Goal: Navigation & Orientation: Find specific page/section

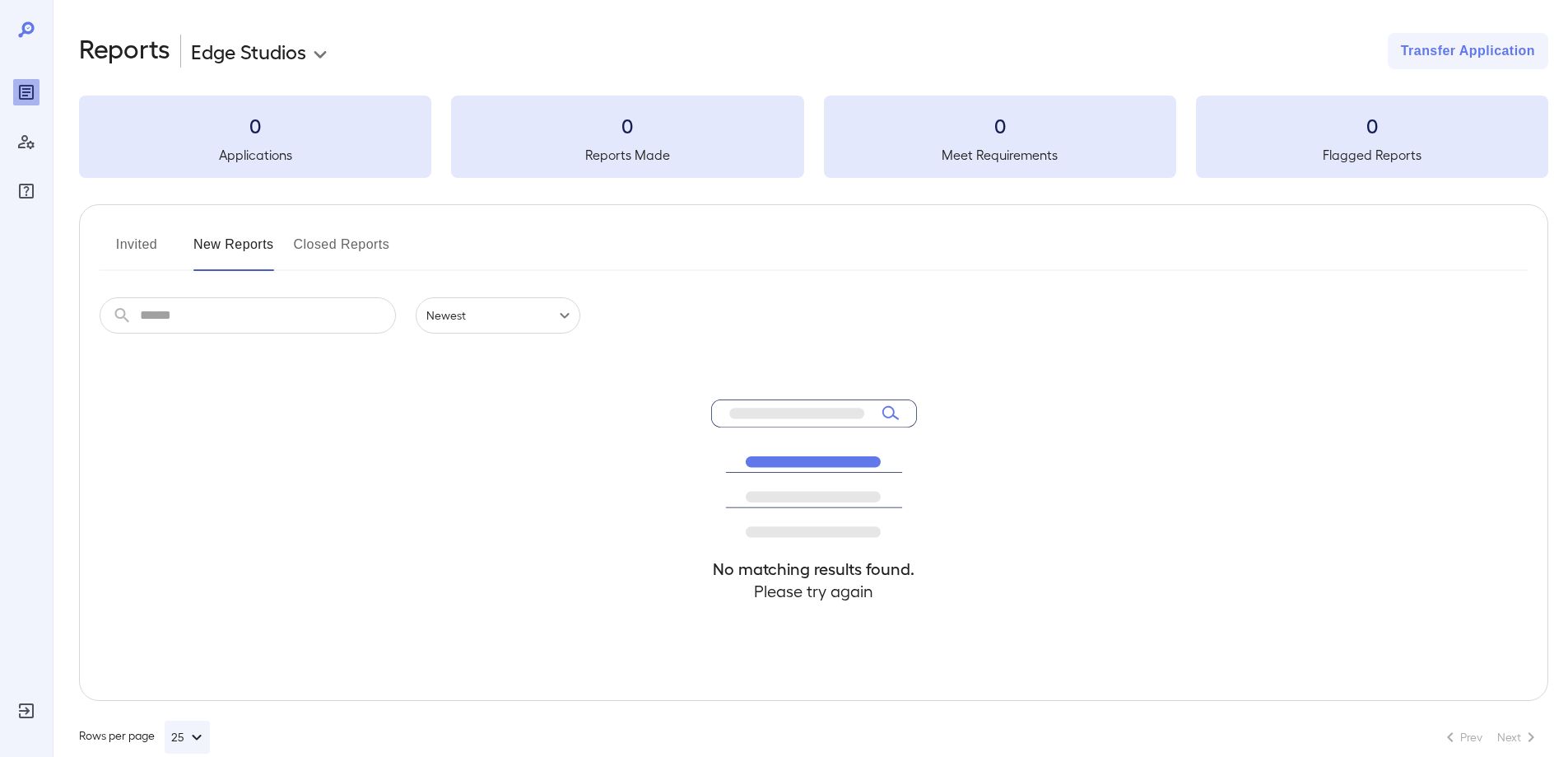
click at [157, 233] on button "Invited" at bounding box center [137, 251] width 74 height 39
click at [215, 243] on button "New Reports" at bounding box center [233, 251] width 81 height 39
click at [144, 250] on button "Invited" at bounding box center [137, 251] width 74 height 39
click at [13, 88] on div at bounding box center [26, 378] width 53 height 757
click at [24, 27] on icon at bounding box center [26, 29] width 16 height 16
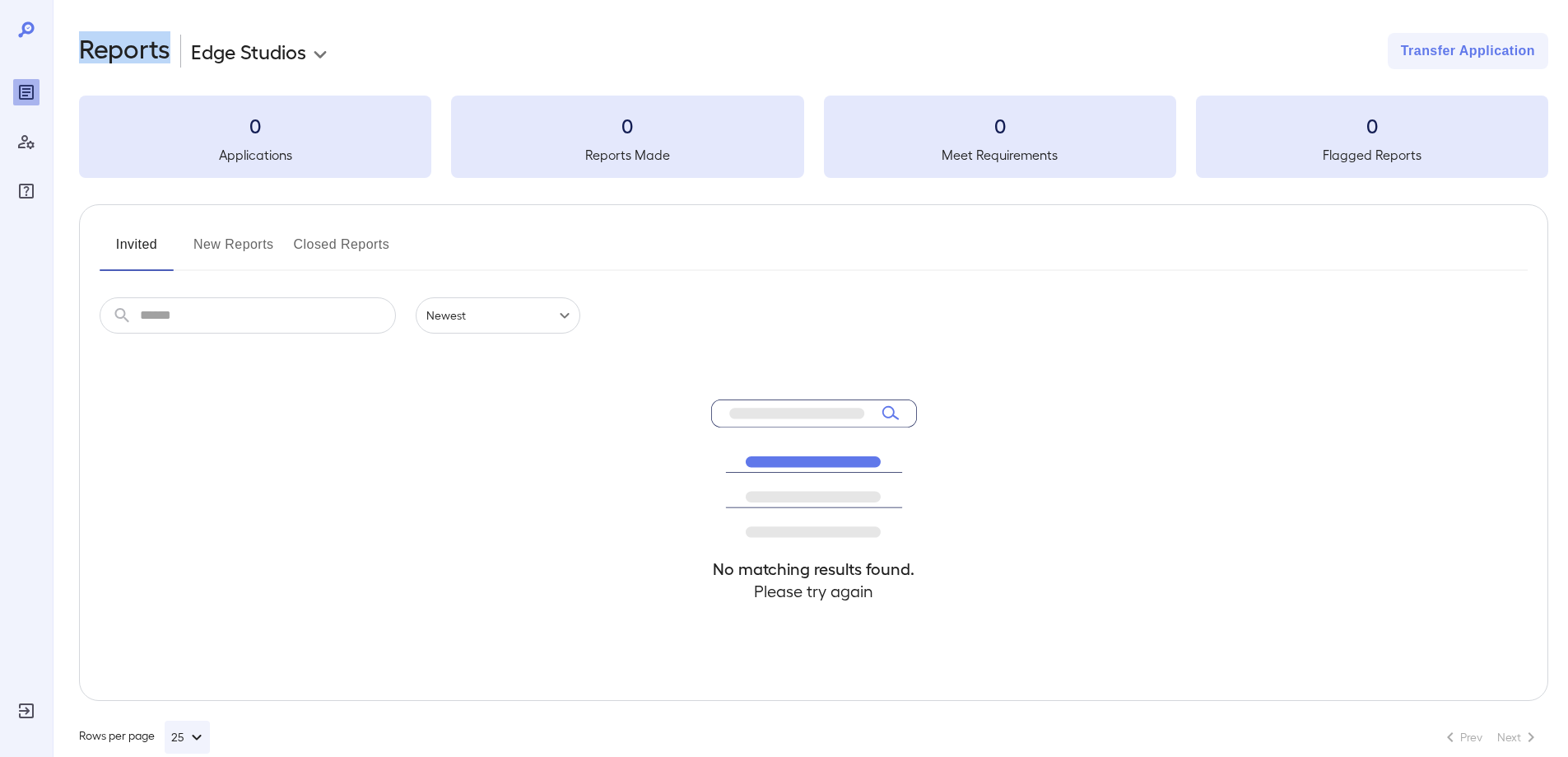
click at [24, 27] on icon at bounding box center [26, 29] width 16 height 16
click at [198, 255] on button "New Reports" at bounding box center [233, 251] width 81 height 39
click at [144, 260] on button "Invited" at bounding box center [137, 251] width 74 height 39
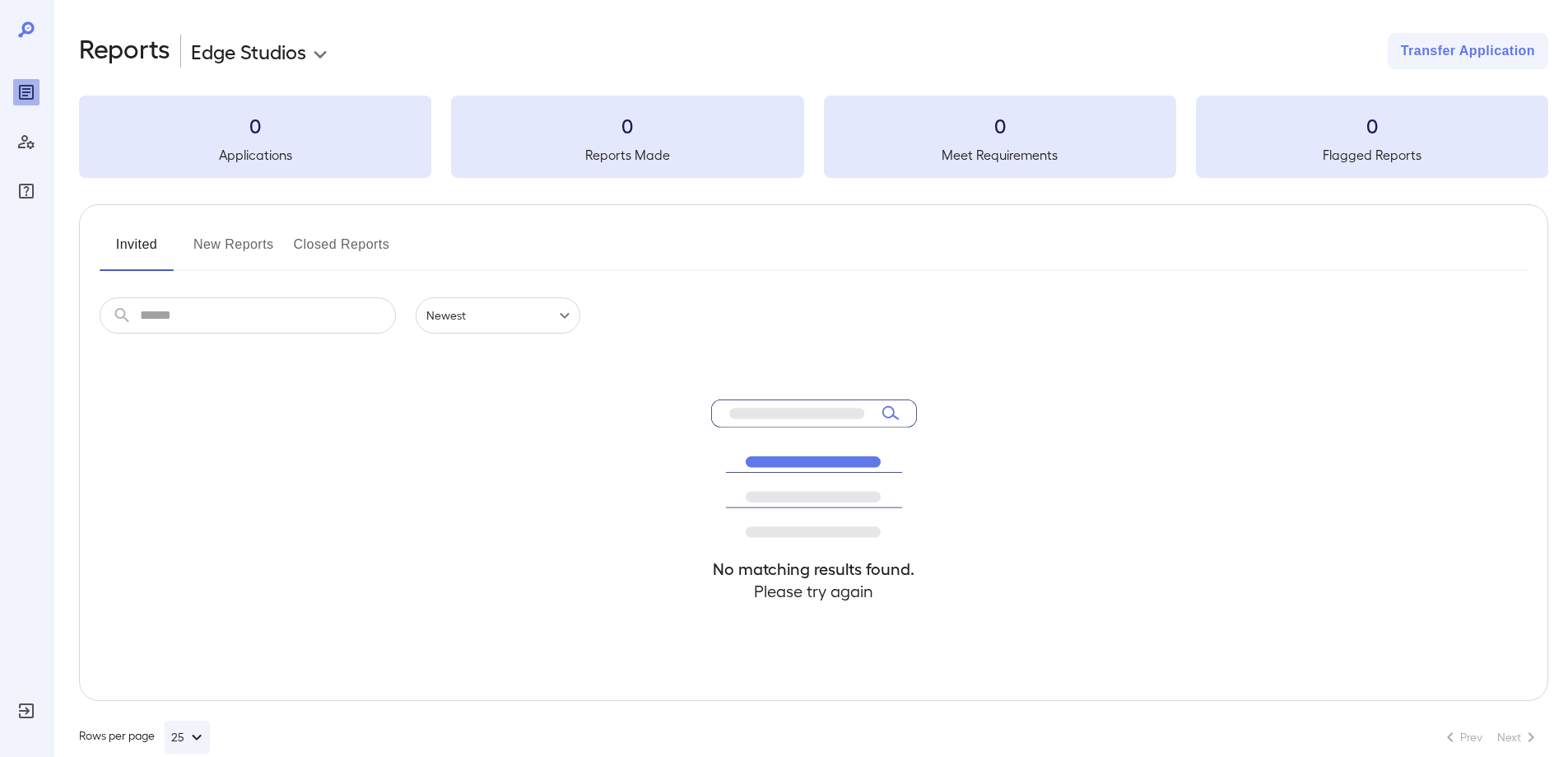
click at [229, 255] on button "New Reports" at bounding box center [233, 251] width 81 height 39
click at [141, 250] on button "Invited" at bounding box center [137, 251] width 74 height 39
click at [35, 106] on div at bounding box center [25, 142] width 26 height 125
click at [22, 148] on icon "Manage Users" at bounding box center [26, 142] width 17 height 14
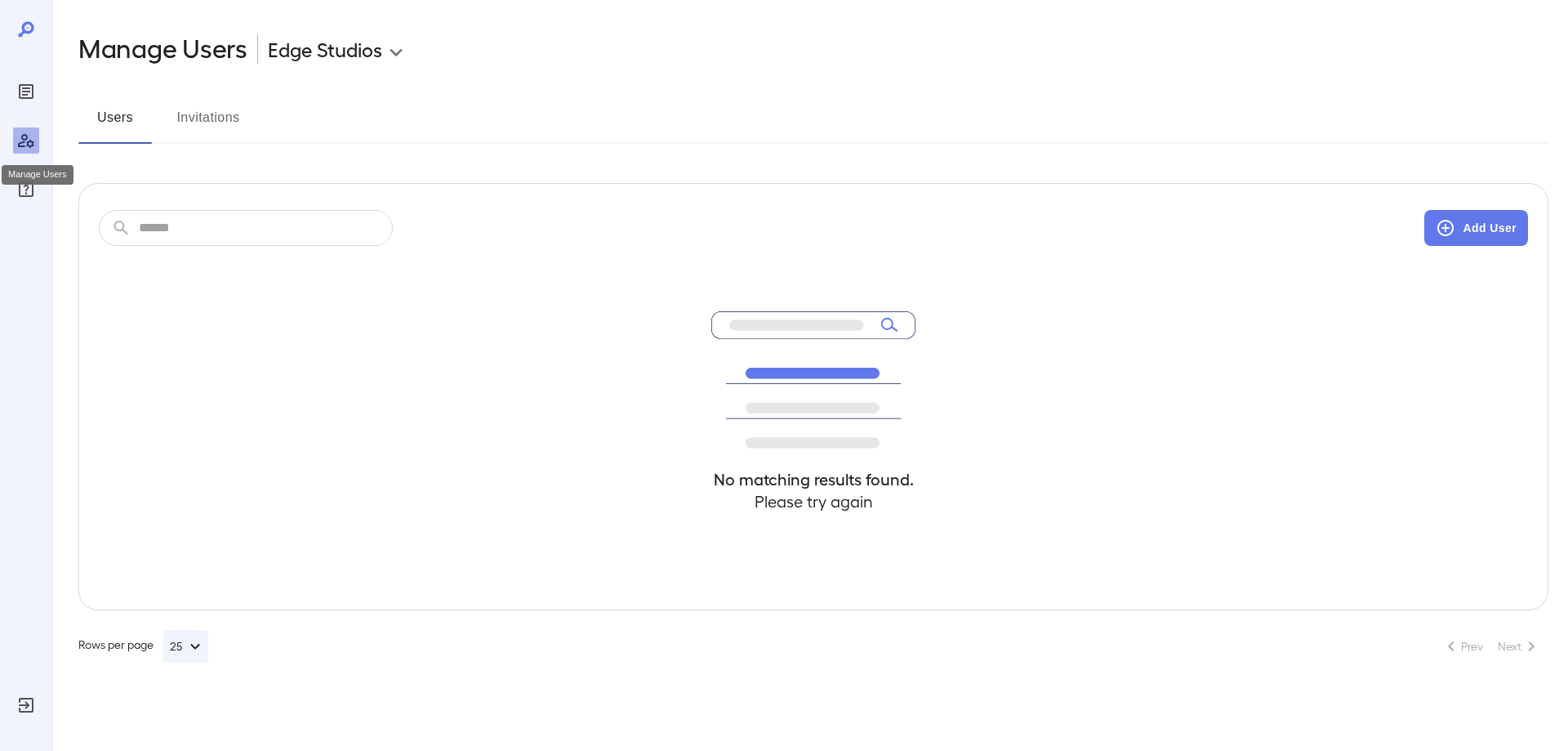
click at [20, 185] on div "Manage Users" at bounding box center [38, 171] width 76 height 33
click at [38, 96] on div "Reports" at bounding box center [25, 91] width 26 height 26
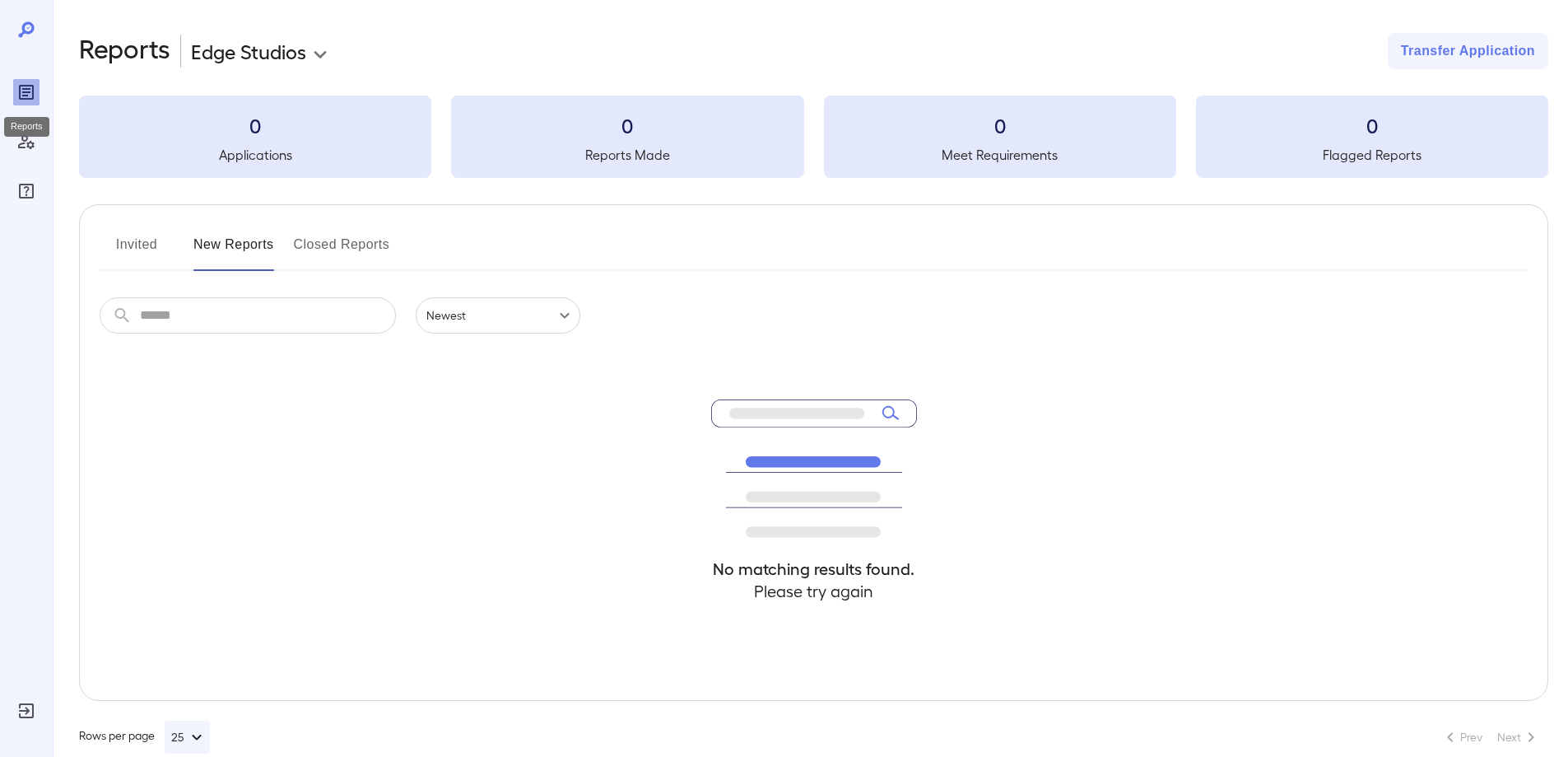
click at [38, 97] on div "Reports" at bounding box center [25, 92] width 26 height 26
click at [149, 248] on button "Invited" at bounding box center [137, 251] width 74 height 39
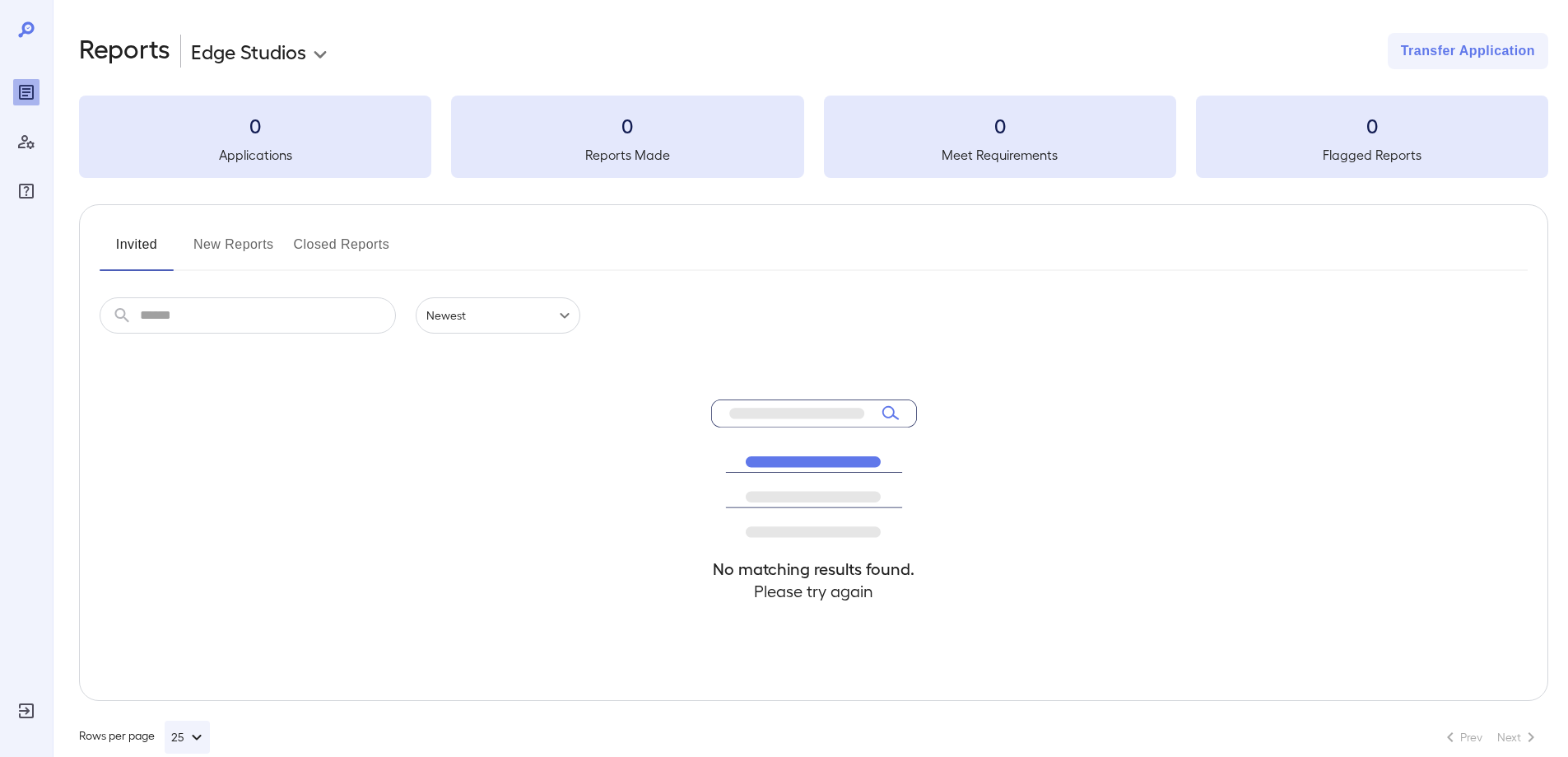
click at [149, 248] on button "Invited" at bounding box center [137, 251] width 74 height 39
click at [228, 244] on button "New Reports" at bounding box center [233, 251] width 81 height 39
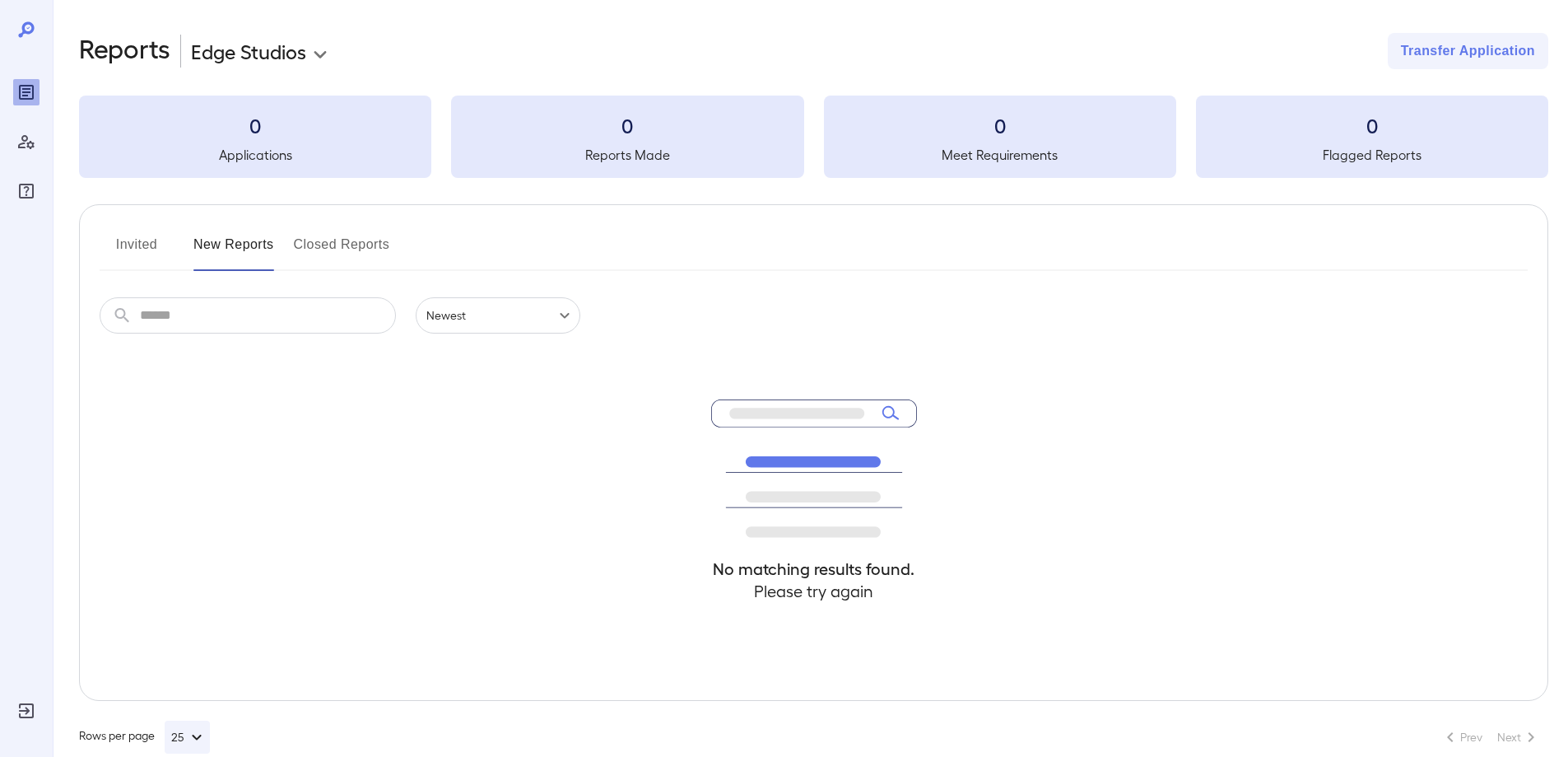
click at [143, 232] on button "Invited" at bounding box center [137, 251] width 74 height 39
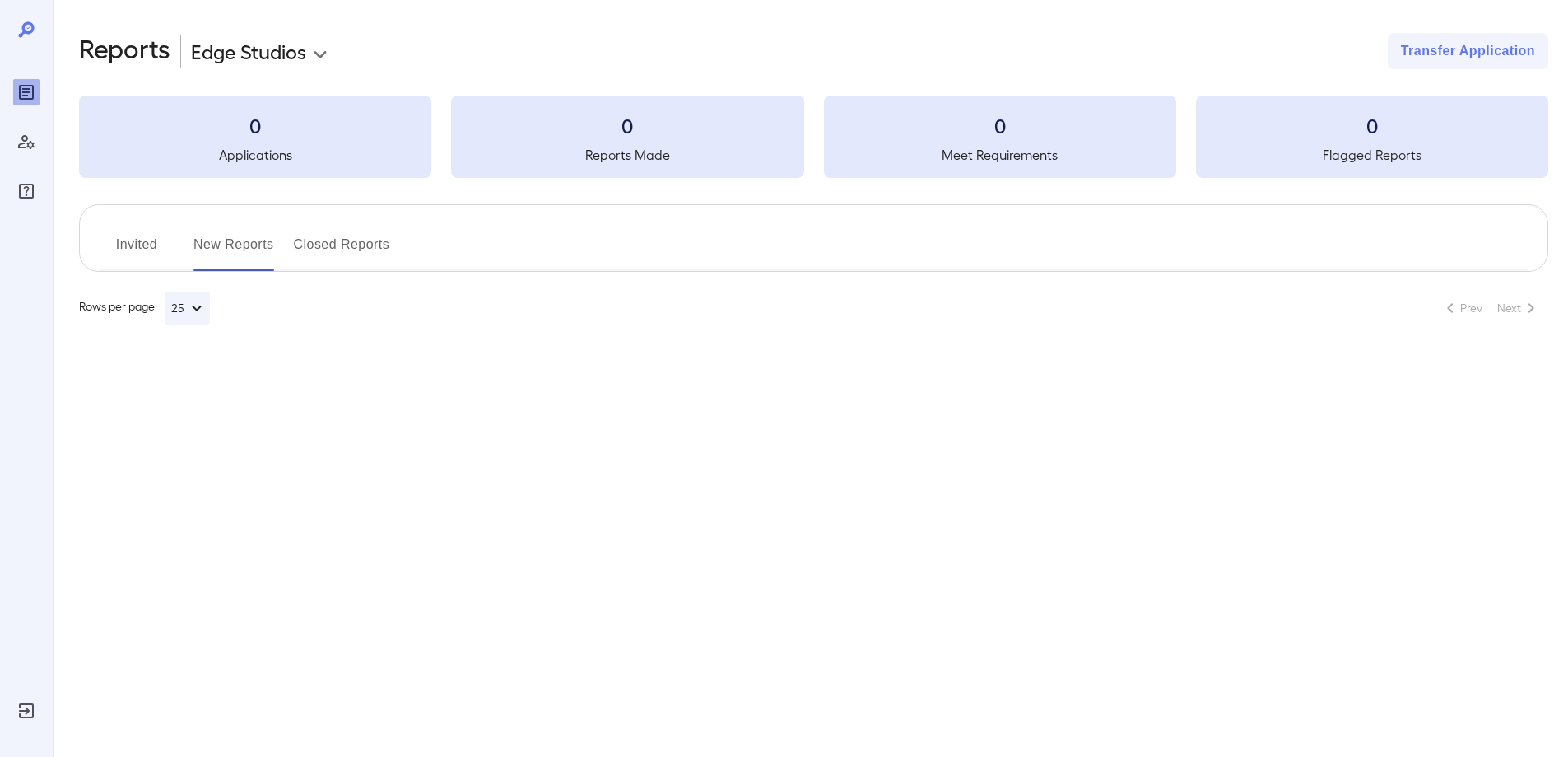
click at [156, 232] on button "Invited" at bounding box center [137, 251] width 74 height 39
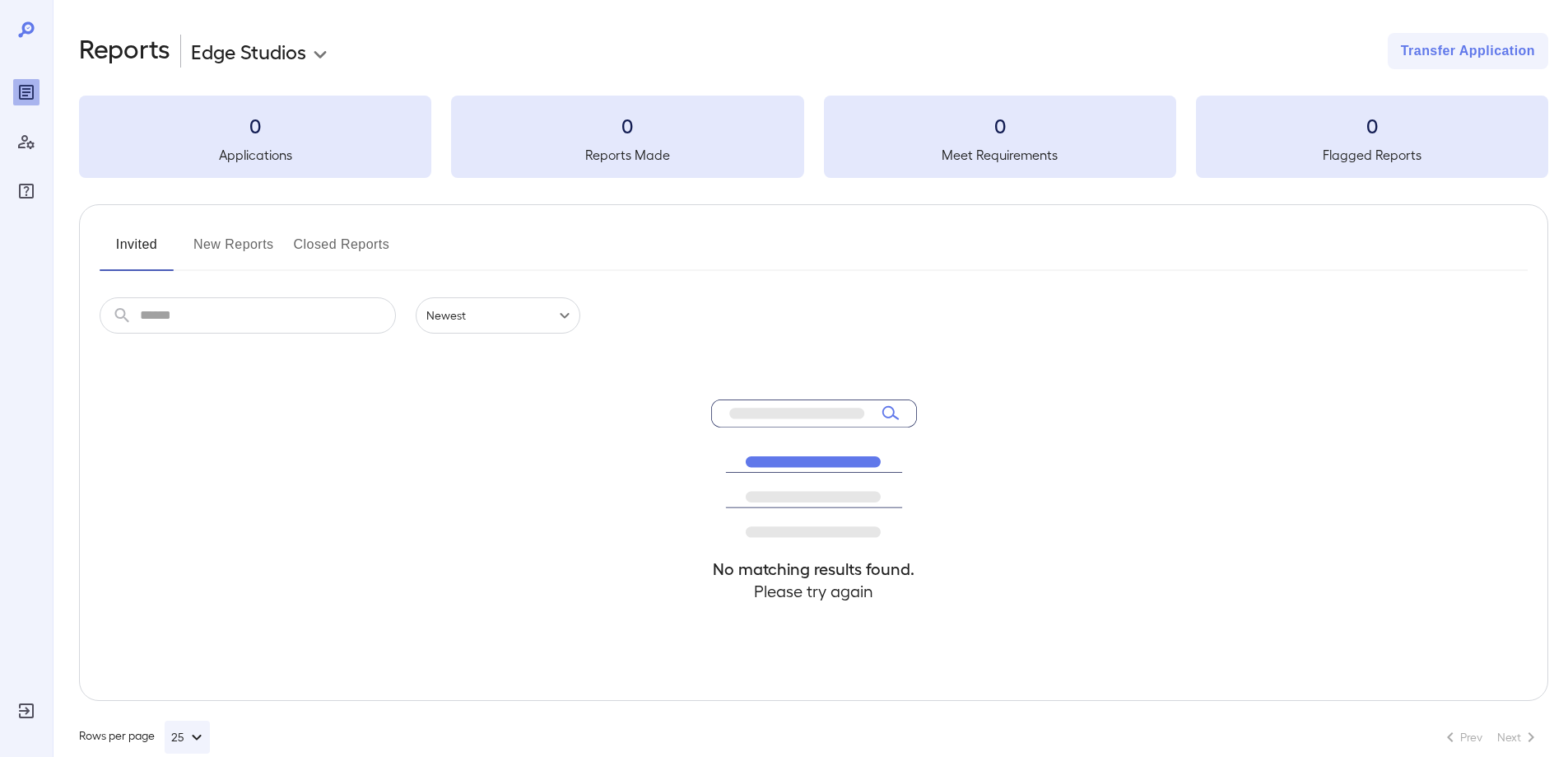
click at [226, 233] on button "New Reports" at bounding box center [233, 251] width 81 height 39
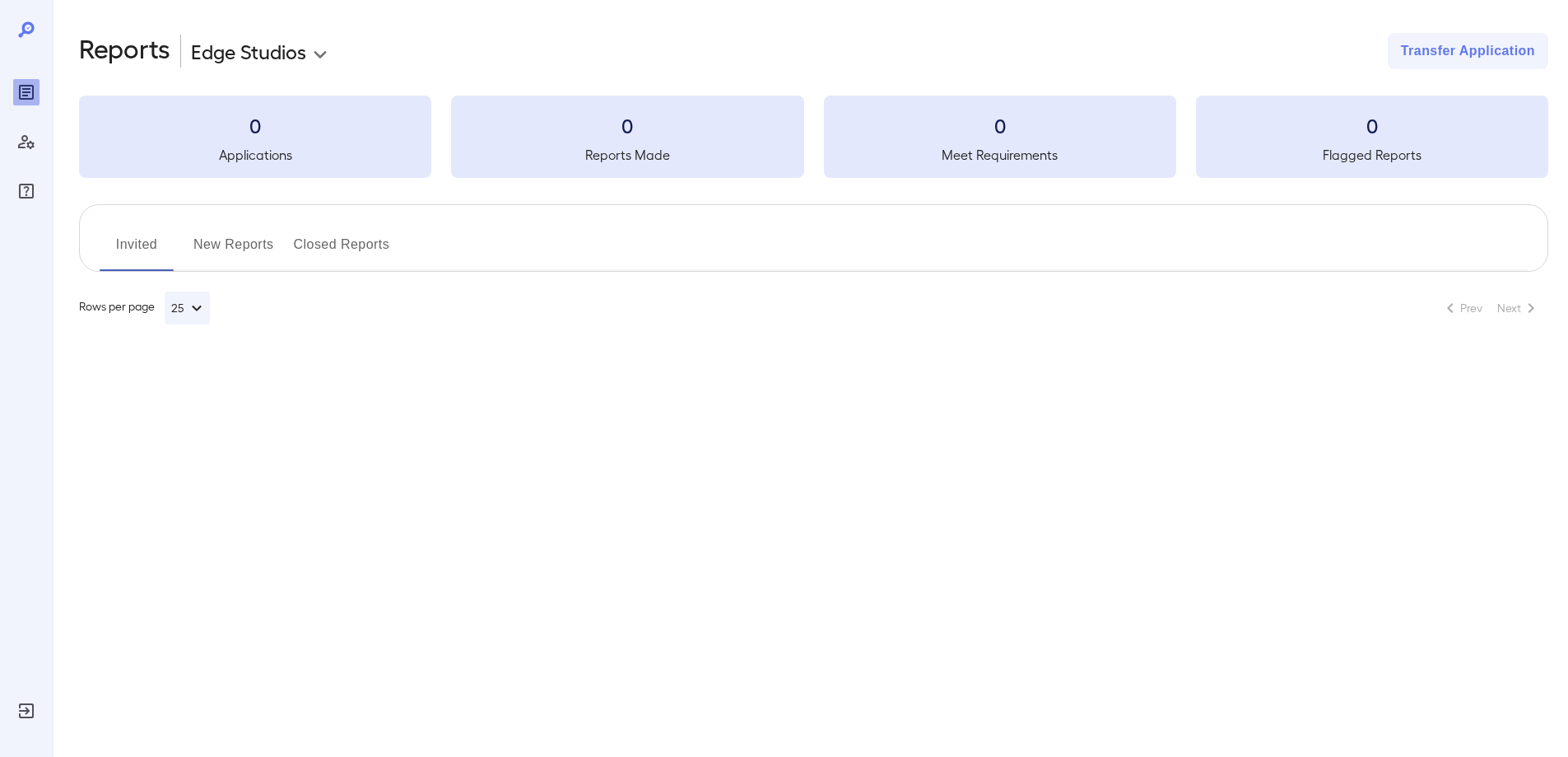
click at [226, 233] on button "New Reports" at bounding box center [233, 251] width 81 height 39
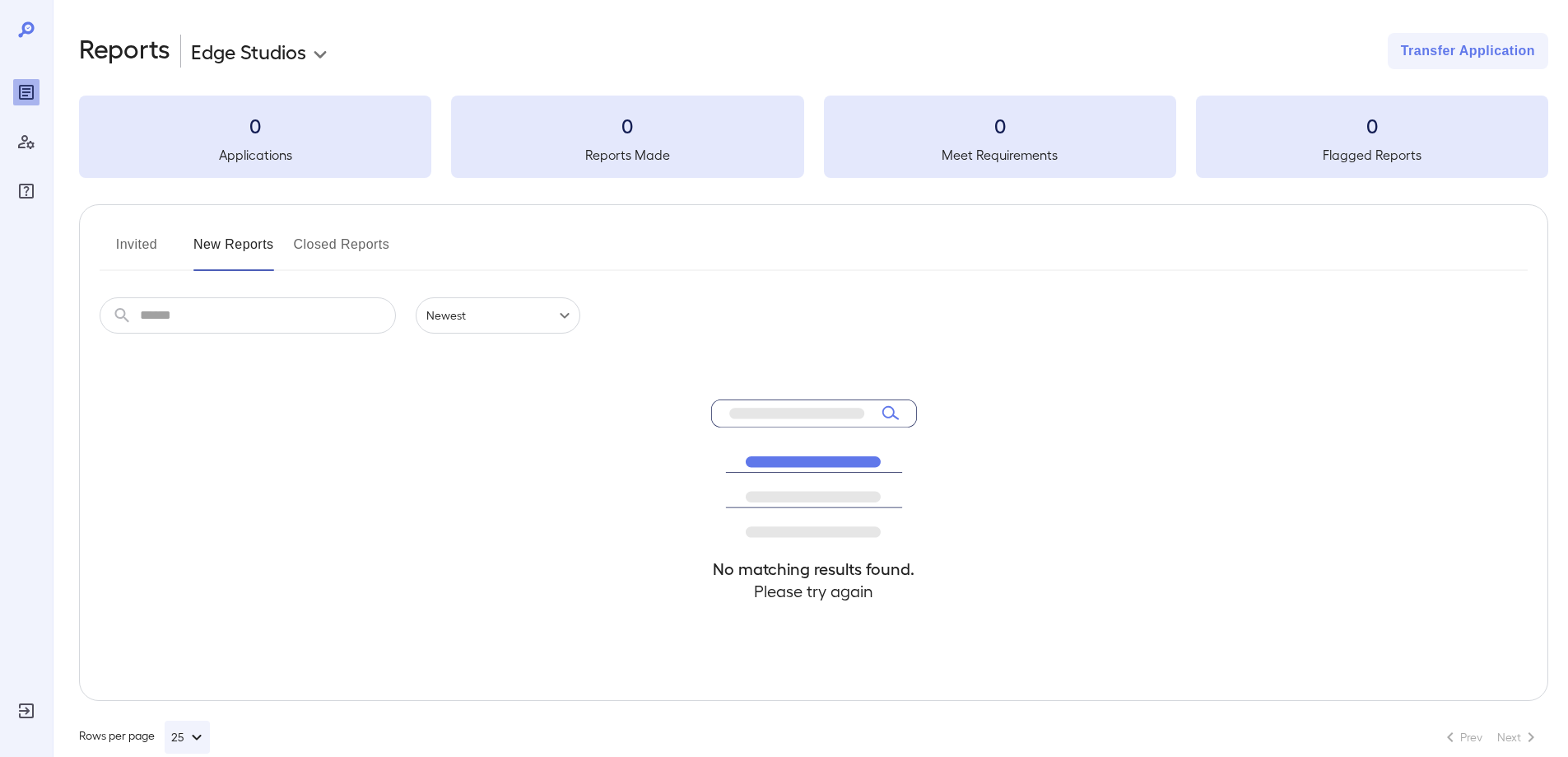
click at [213, 212] on div "Invited New Reports Closed Reports ​ ​ Newest ****** No matching results found.…" at bounding box center [813, 452] width 1469 height 496
click at [155, 253] on button "Invited" at bounding box center [137, 251] width 74 height 39
click at [297, 51] on body "**********" at bounding box center [784, 378] width 1568 height 757
click at [143, 257] on button "Invited" at bounding box center [137, 251] width 74 height 39
click at [256, 250] on button "New Reports" at bounding box center [233, 251] width 81 height 39
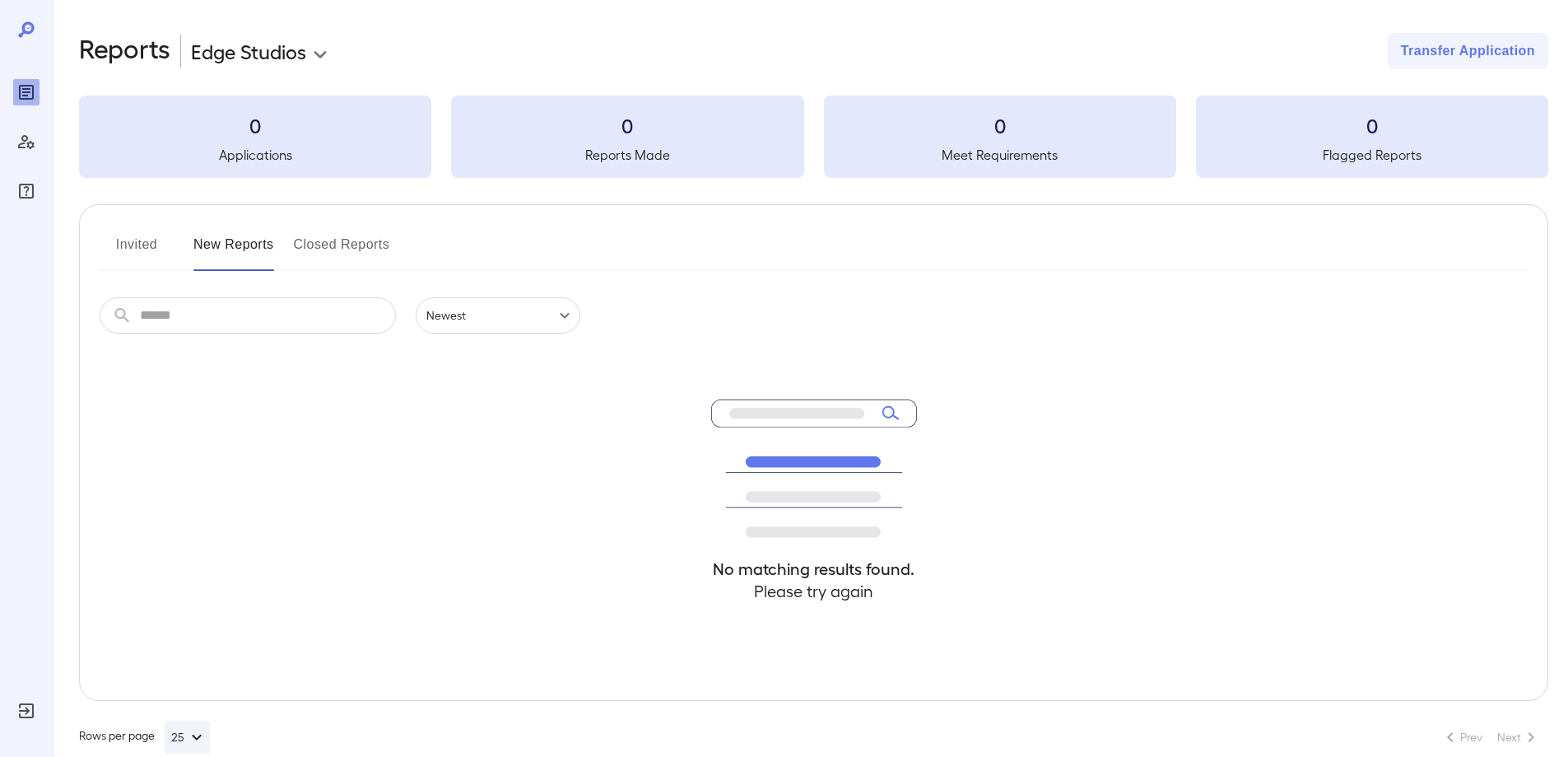
click at [168, 244] on button "Invited" at bounding box center [137, 251] width 74 height 39
click at [207, 244] on button "New Reports" at bounding box center [233, 251] width 81 height 39
